Goal: Task Accomplishment & Management: Use online tool/utility

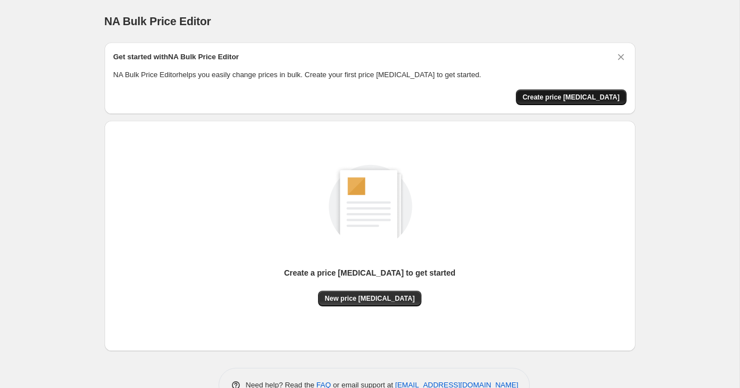
click at [561, 98] on span "Create price [MEDICAL_DATA]" at bounding box center [570, 97] width 97 height 9
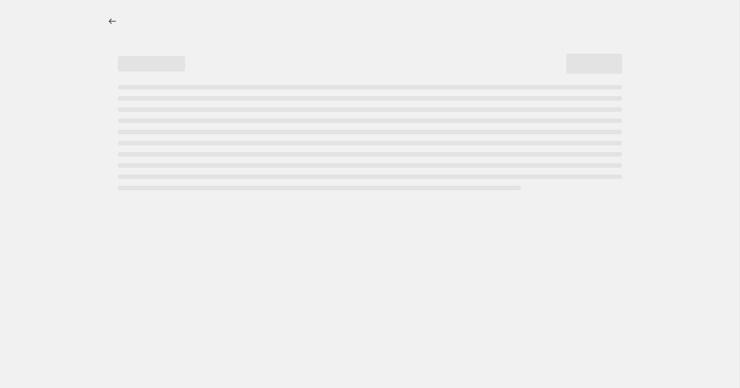
select select "percentage"
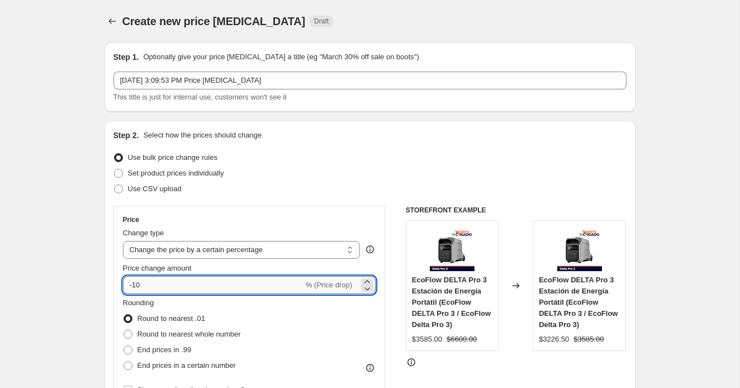
click at [142, 284] on input "-10" at bounding box center [213, 285] width 180 height 18
type input "-1"
type input "30"
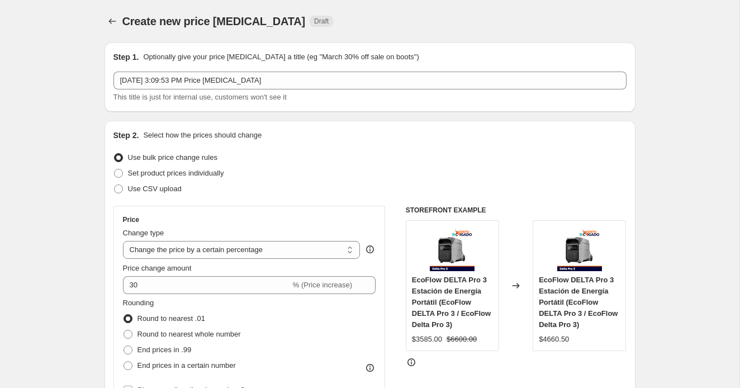
click at [396, 178] on div "Set product prices individually" at bounding box center [369, 173] width 513 height 16
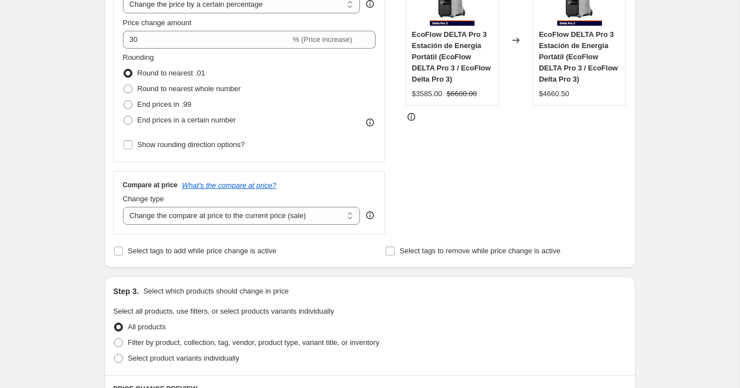
scroll to position [247, 0]
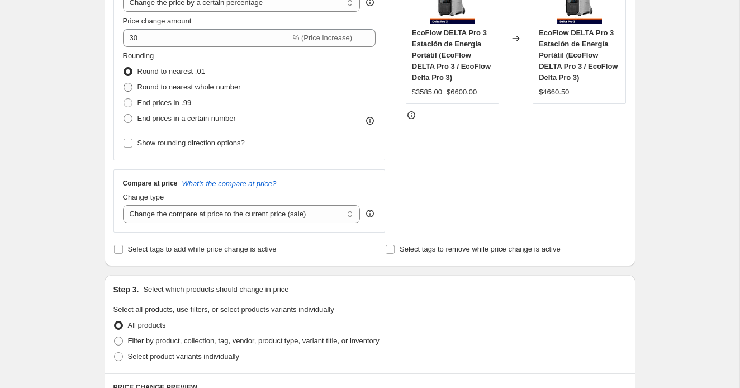
click at [131, 84] on span at bounding box center [127, 87] width 9 height 9
click at [124, 83] on input "Round to nearest whole number" at bounding box center [123, 83] width 1 height 1
radio input "true"
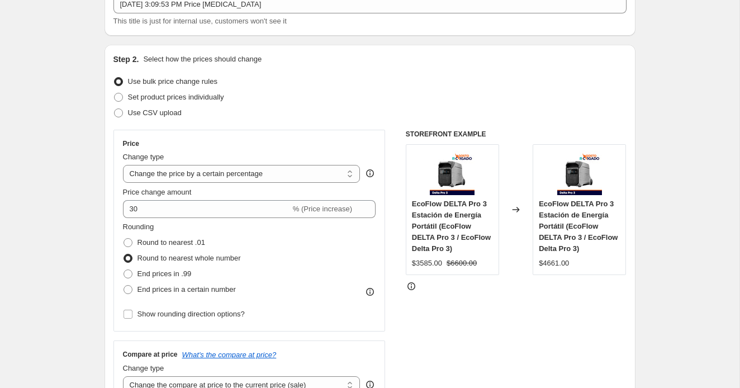
scroll to position [80, 0]
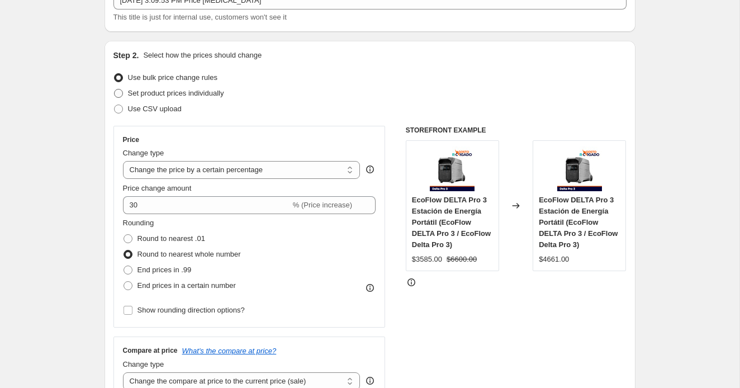
click at [120, 93] on span at bounding box center [118, 93] width 9 height 9
click at [115, 89] on input "Set product prices individually" at bounding box center [114, 89] width 1 height 1
radio input "true"
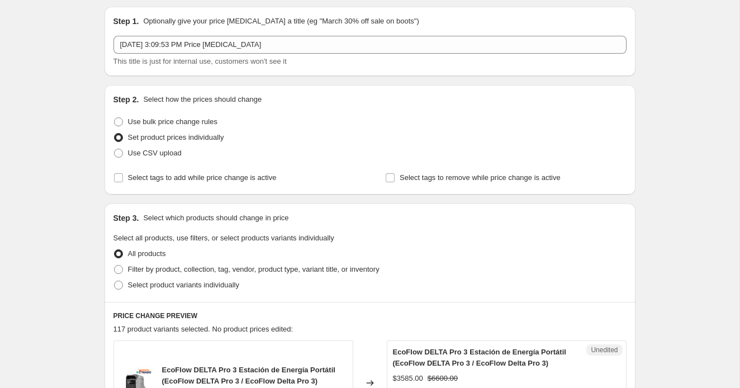
scroll to position [0, 0]
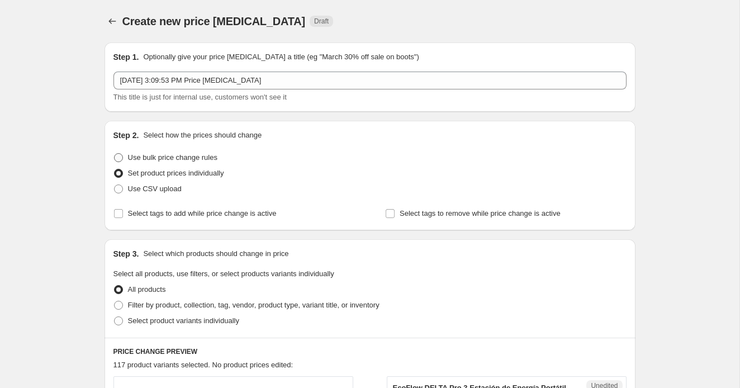
click at [121, 156] on span at bounding box center [118, 157] width 9 height 9
click at [115, 154] on input "Use bulk price change rules" at bounding box center [114, 153] width 1 height 1
radio input "true"
select select "percentage"
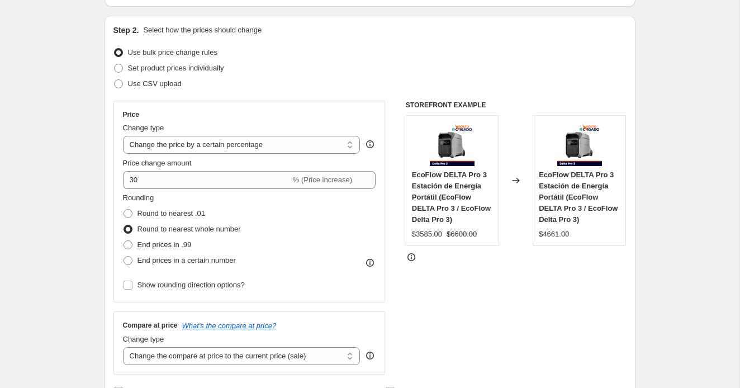
scroll to position [106, 0]
click at [326, 145] on select "Change the price to a certain amount Change the price by a certain amount Chang…" at bounding box center [241, 144] width 237 height 18
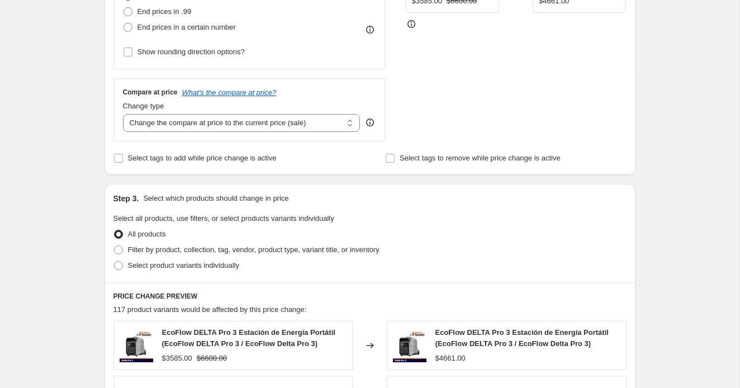
scroll to position [337, 0]
click at [264, 127] on select "Change the compare at price to the current price (sale) Change the compare at p…" at bounding box center [241, 124] width 237 height 18
select select "percentage"
click at [123, 115] on select "Change the compare at price to the current price (sale) Change the compare at p…" at bounding box center [241, 124] width 237 height 18
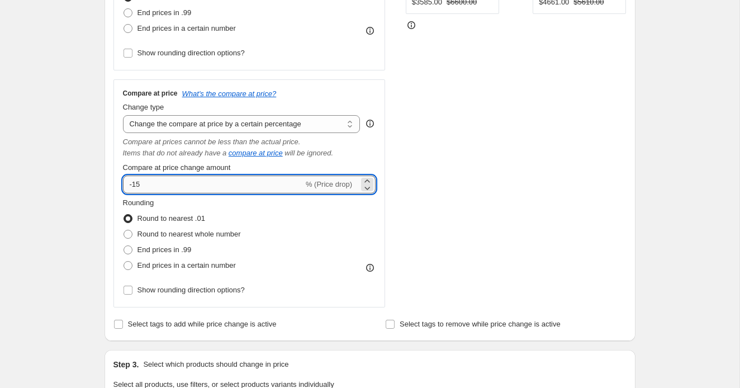
click at [212, 179] on input "-15" at bounding box center [213, 184] width 180 height 18
type input "-1"
type input "30"
click at [443, 226] on div "STOREFRONT EXAMPLE EcoFlow DELTA Pro 3 Estación de Energía Portátil (EcoFlow DE…" at bounding box center [516, 88] width 221 height 439
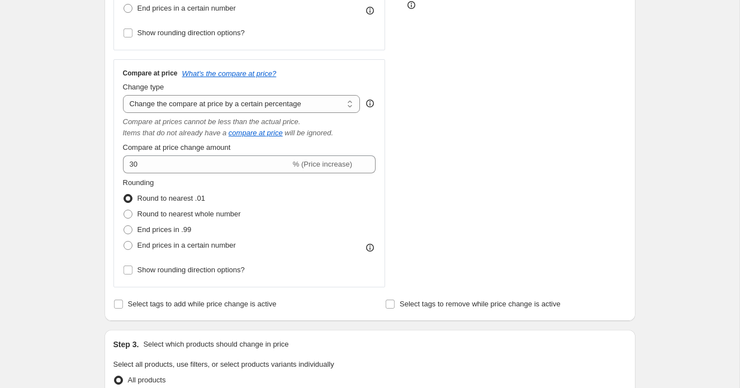
scroll to position [358, 0]
click at [125, 211] on span at bounding box center [127, 213] width 9 height 9
click at [124, 210] on input "Round to nearest whole number" at bounding box center [123, 209] width 1 height 1
radio input "true"
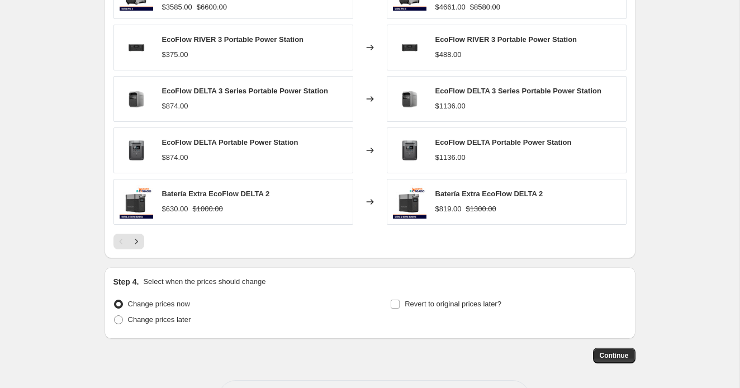
scroll to position [896, 0]
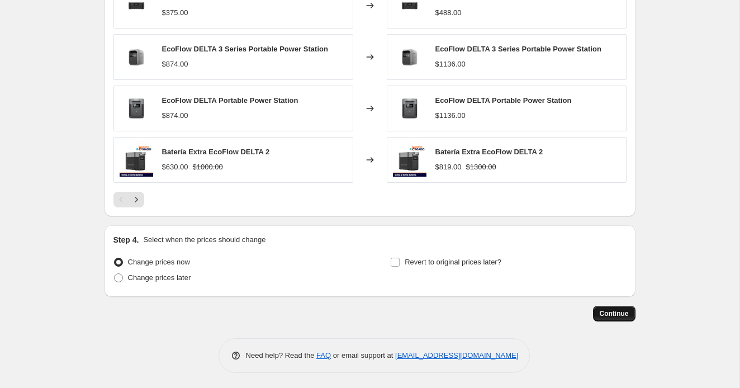
click at [617, 313] on span "Continue" at bounding box center [614, 313] width 29 height 9
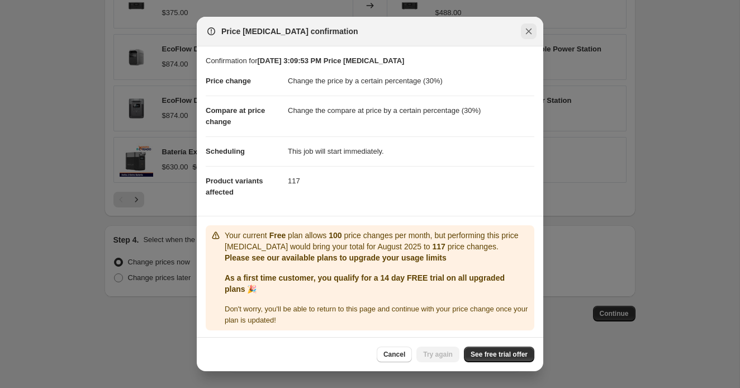
click at [527, 27] on icon "Close" at bounding box center [528, 31] width 11 height 11
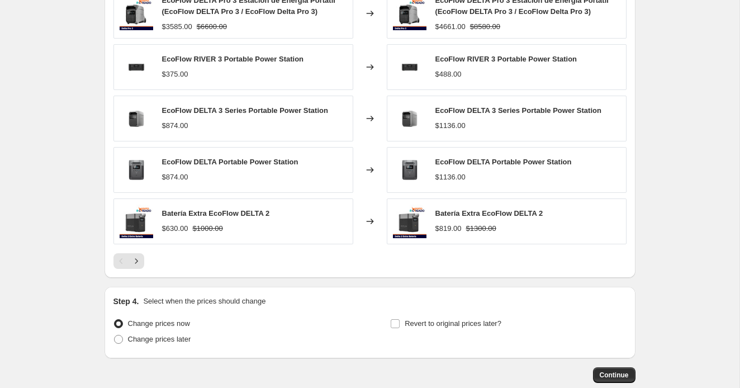
scroll to position [896, 0]
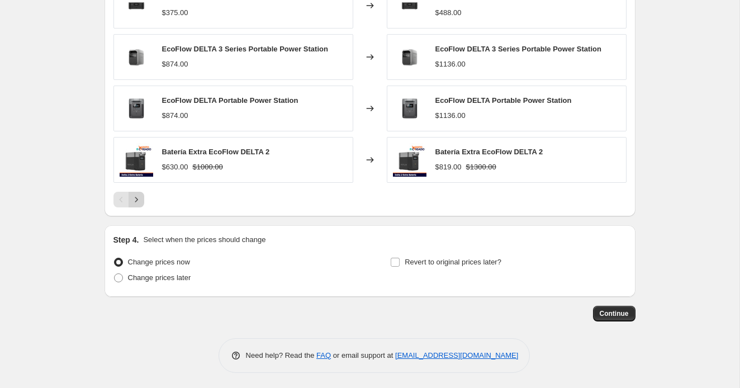
click at [136, 197] on icon "Next" at bounding box center [136, 199] width 3 height 5
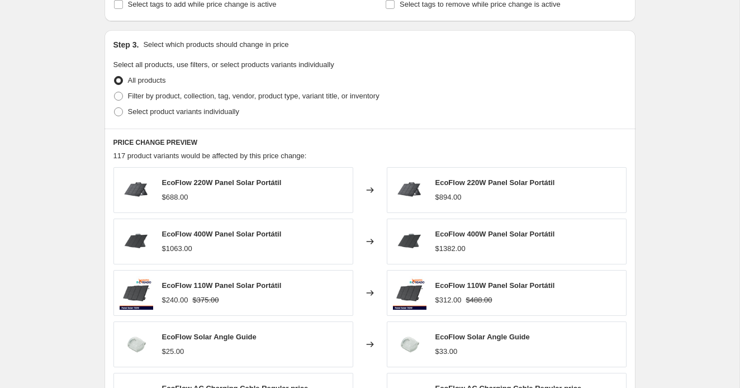
scroll to position [653, 0]
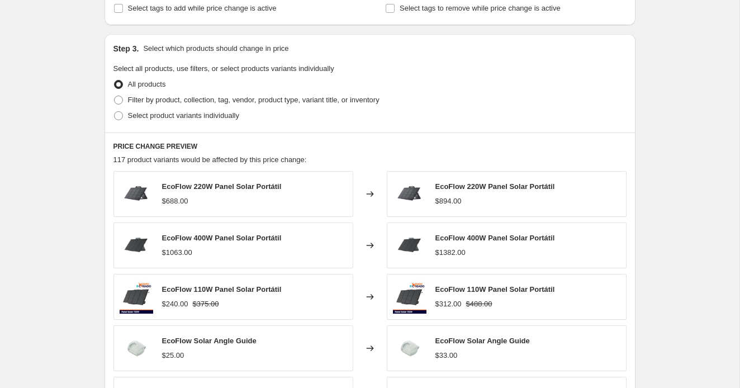
click at [372, 191] on icon at bounding box center [369, 193] width 11 height 11
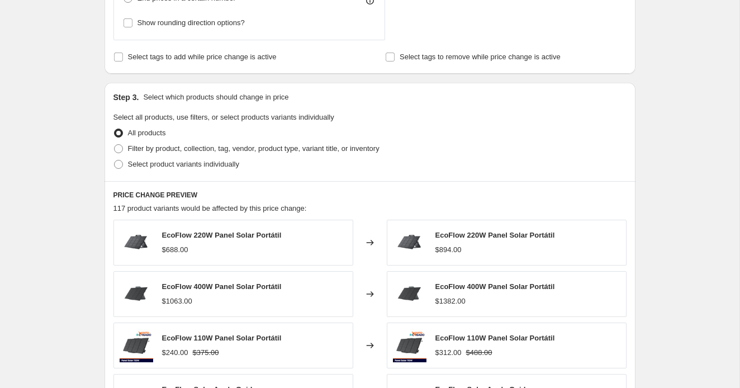
scroll to position [599, 0]
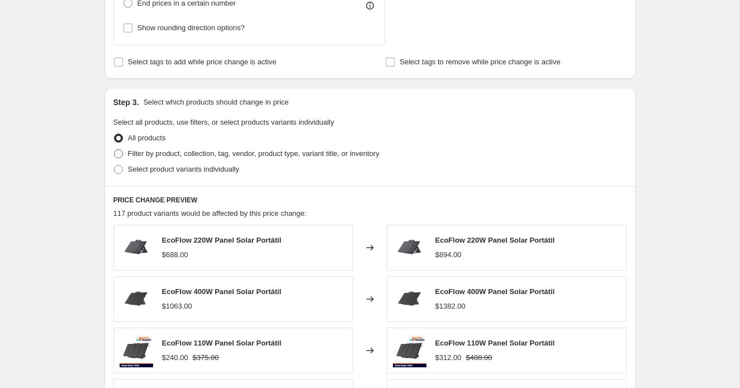
click at [124, 150] on label "Filter by product, collection, tag, vendor, product type, variant title, or inv…" at bounding box center [246, 154] width 266 height 16
click at [115, 150] on input "Filter by product, collection, tag, vendor, product type, variant title, or inv…" at bounding box center [114, 149] width 1 height 1
radio input "true"
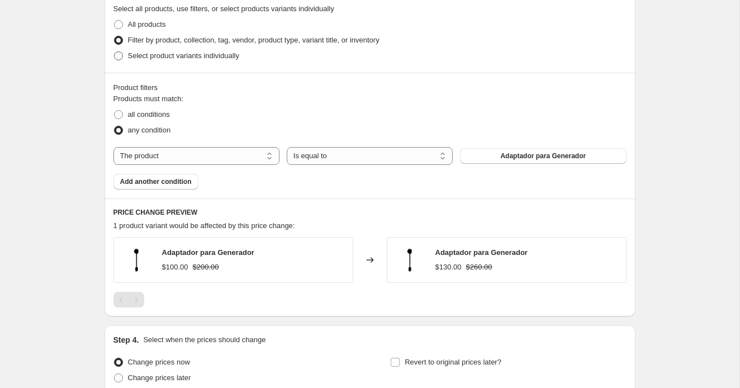
scroll to position [715, 0]
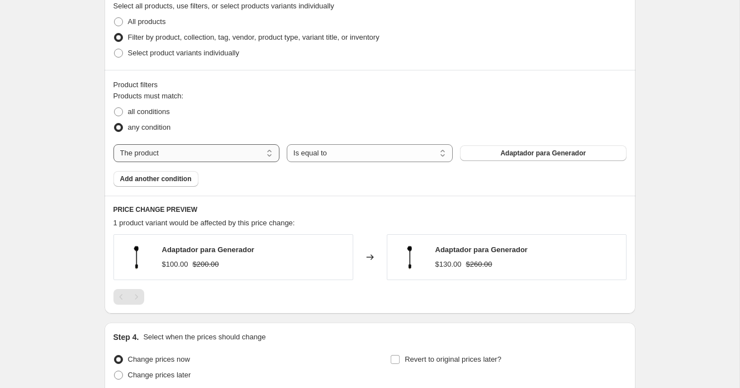
click at [241, 158] on select "The product The product's collection The product's vendor The product's type Th…" at bounding box center [196, 153] width 166 height 18
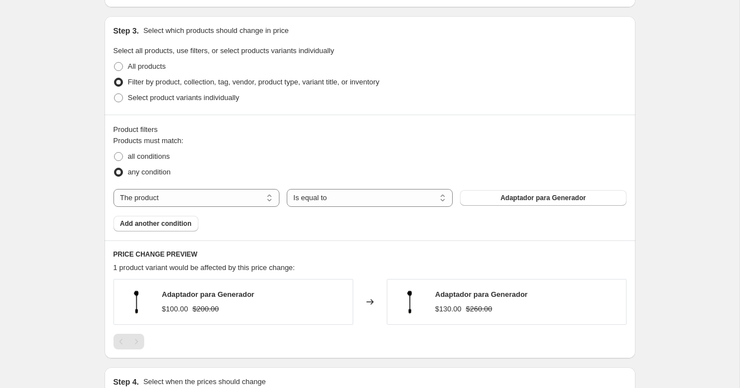
scroll to position [668, 0]
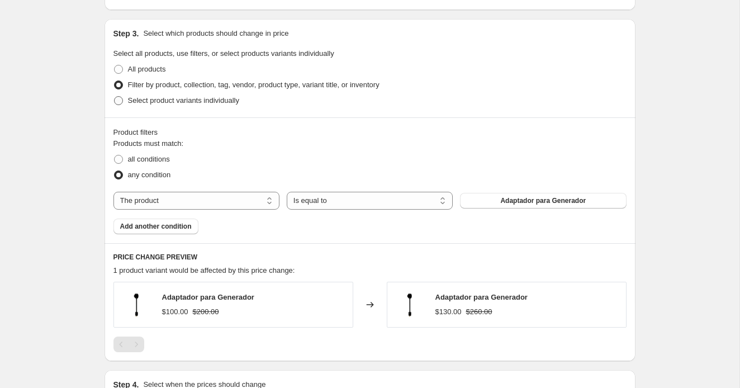
click at [120, 99] on span at bounding box center [118, 100] width 9 height 9
click at [115, 97] on input "Select product variants individually" at bounding box center [114, 96] width 1 height 1
radio input "true"
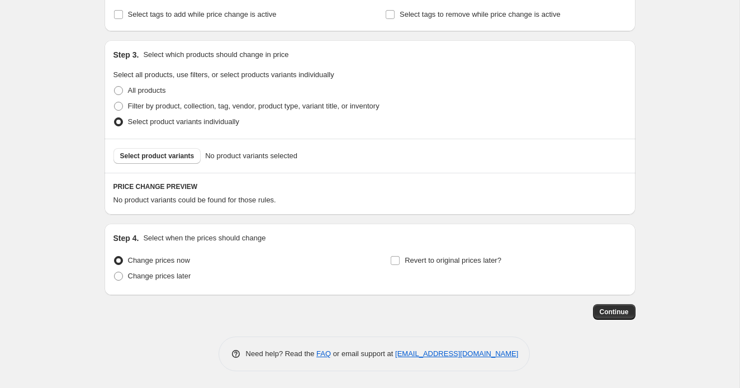
scroll to position [645, 0]
click at [182, 159] on span "Select product variants" at bounding box center [157, 157] width 74 height 9
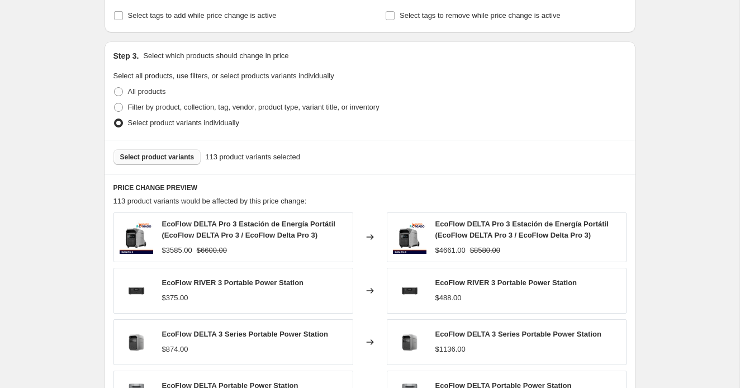
click at [168, 155] on span "Select product variants" at bounding box center [157, 157] width 74 height 9
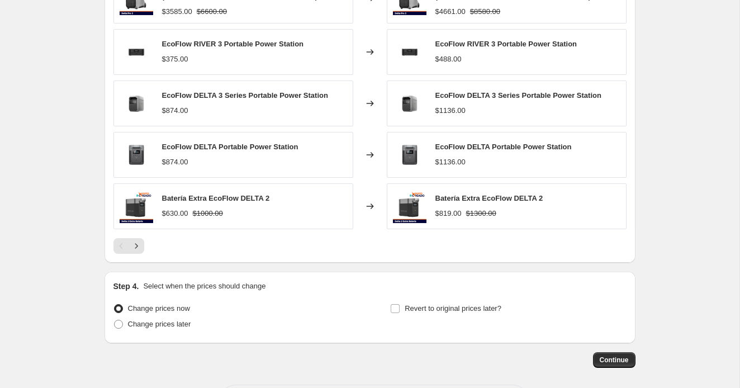
scroll to position [930, 0]
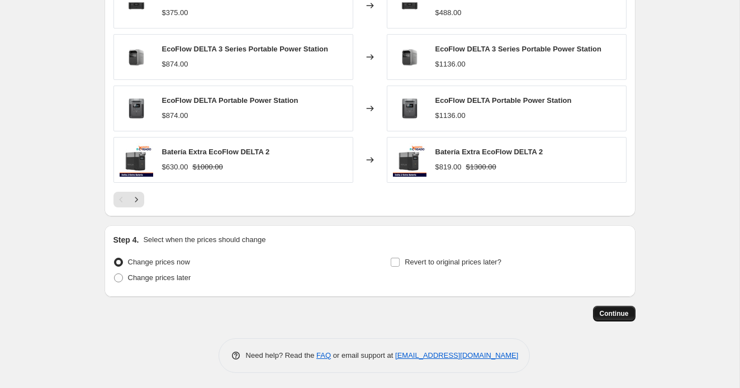
click at [611, 317] on button "Continue" at bounding box center [614, 314] width 42 height 16
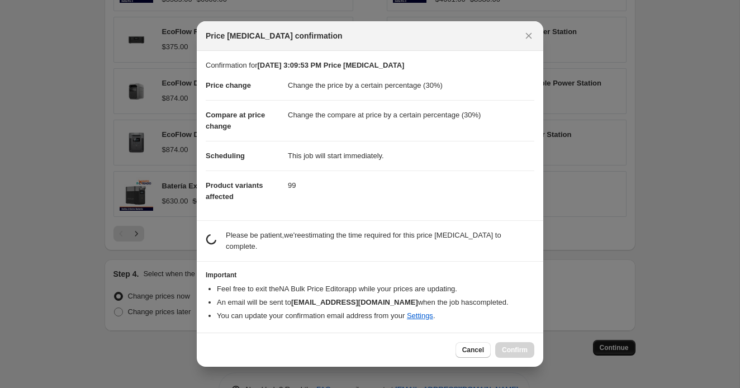
scroll to position [0, 0]
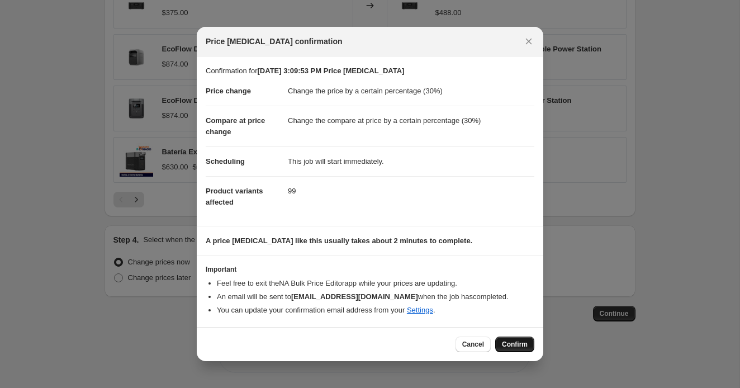
click at [519, 342] on span "Confirm" at bounding box center [515, 344] width 26 height 9
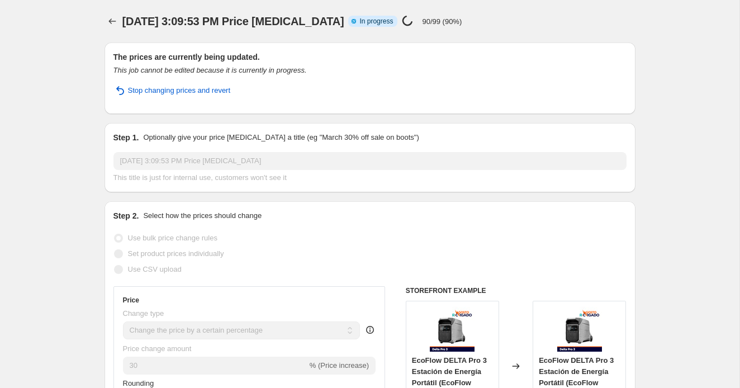
select select "percentage"
